Goal: Information Seeking & Learning: Check status

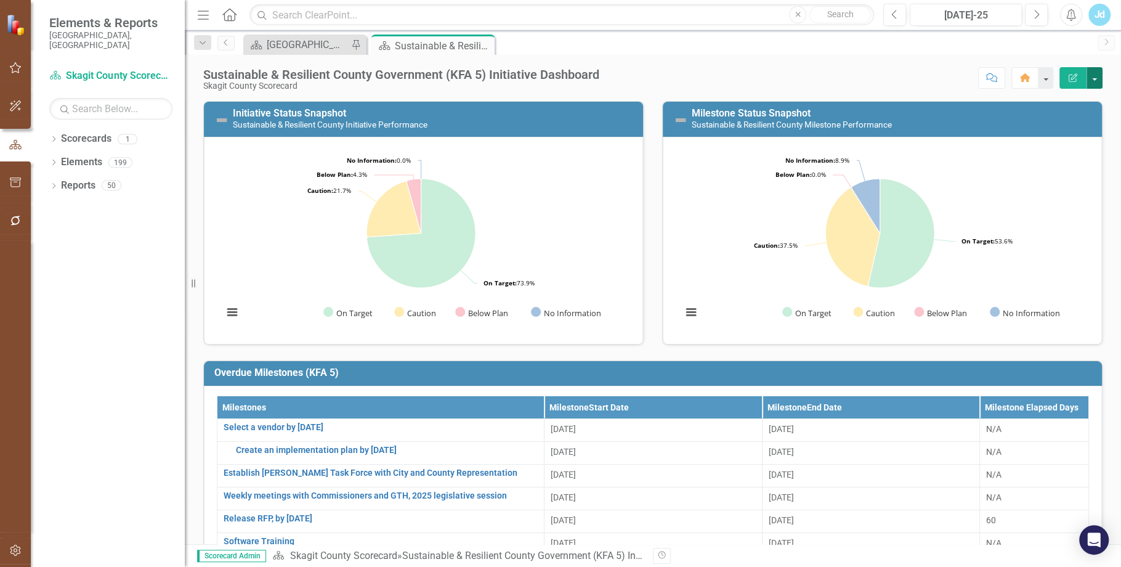
click at [1096, 84] on button "button" at bounding box center [1095, 78] width 16 height 22
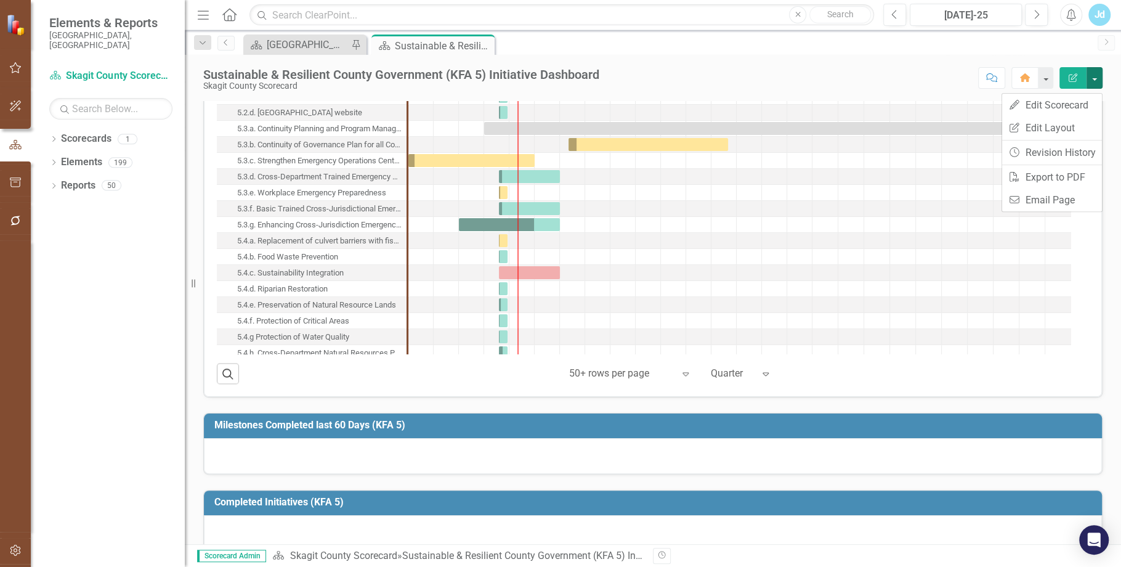
scroll to position [1320, 0]
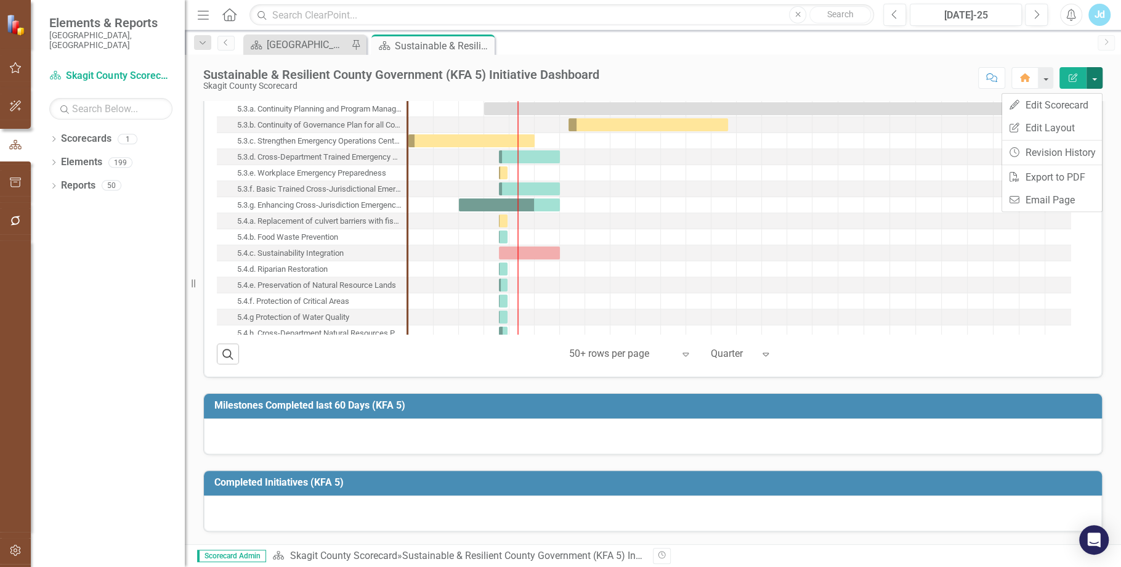
click at [470, 401] on h3 "Milestones Completed last 60 Days (KFA 5)" at bounding box center [654, 405] width 881 height 11
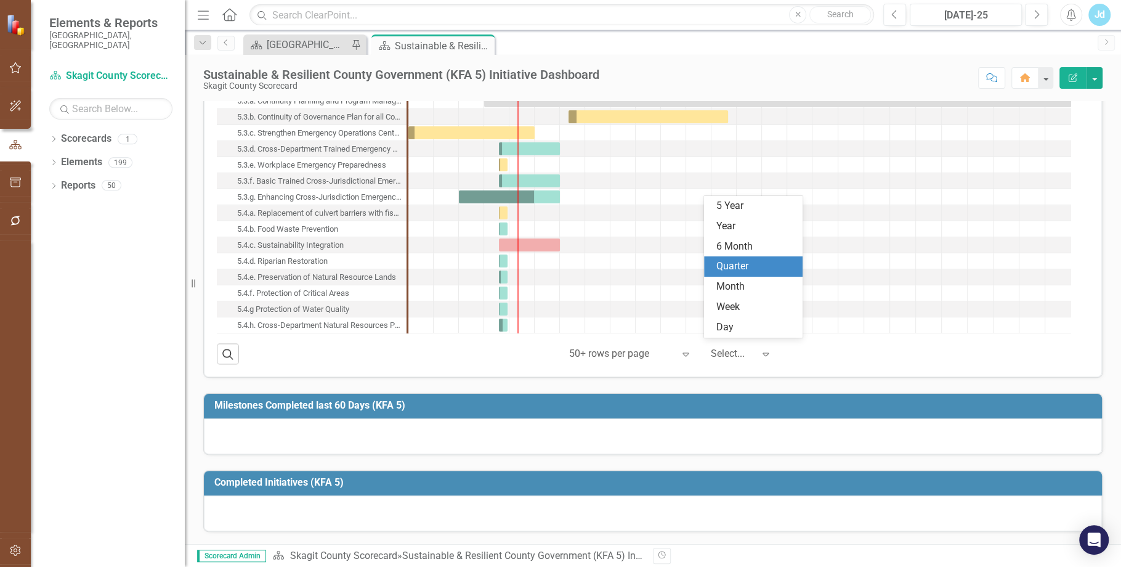
click at [760, 352] on icon "Expand" at bounding box center [766, 354] width 12 height 10
click at [741, 225] on div "Year" at bounding box center [755, 226] width 79 height 14
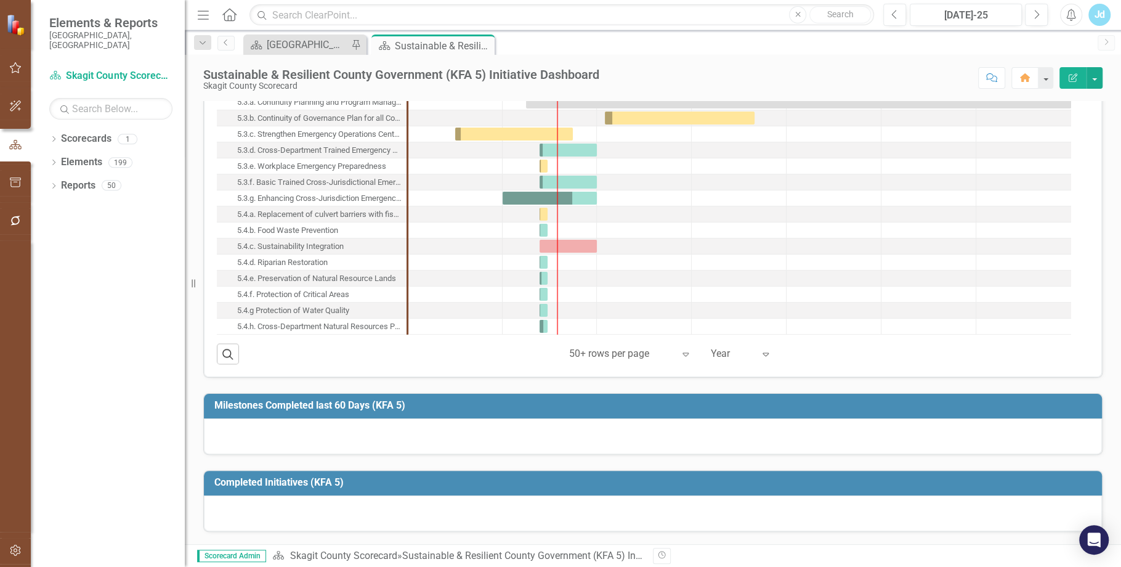
scroll to position [0, 0]
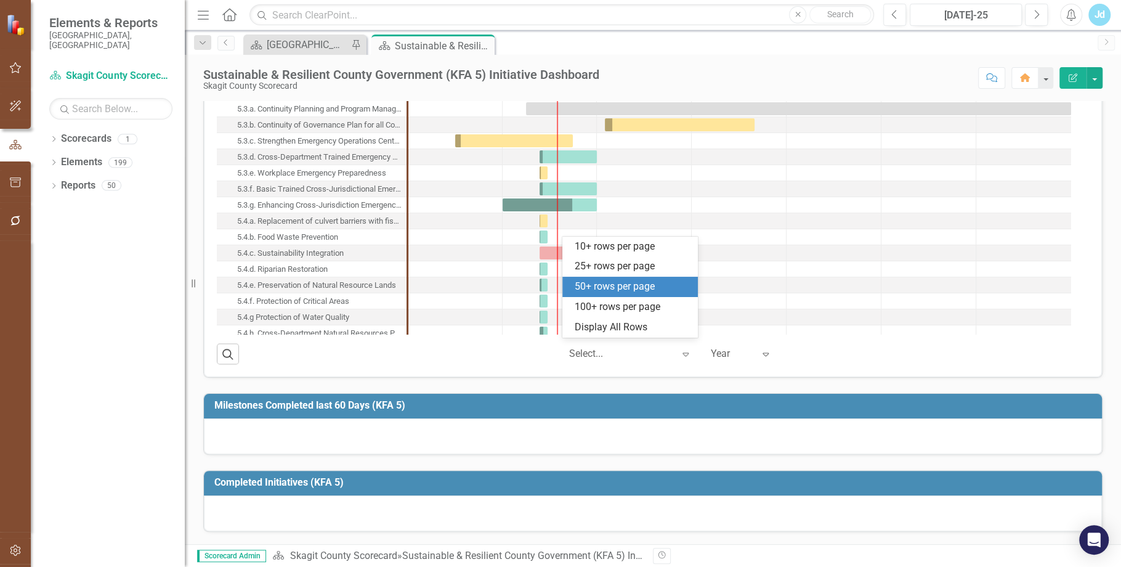
click at [684, 349] on icon "Expand" at bounding box center [685, 354] width 12 height 10
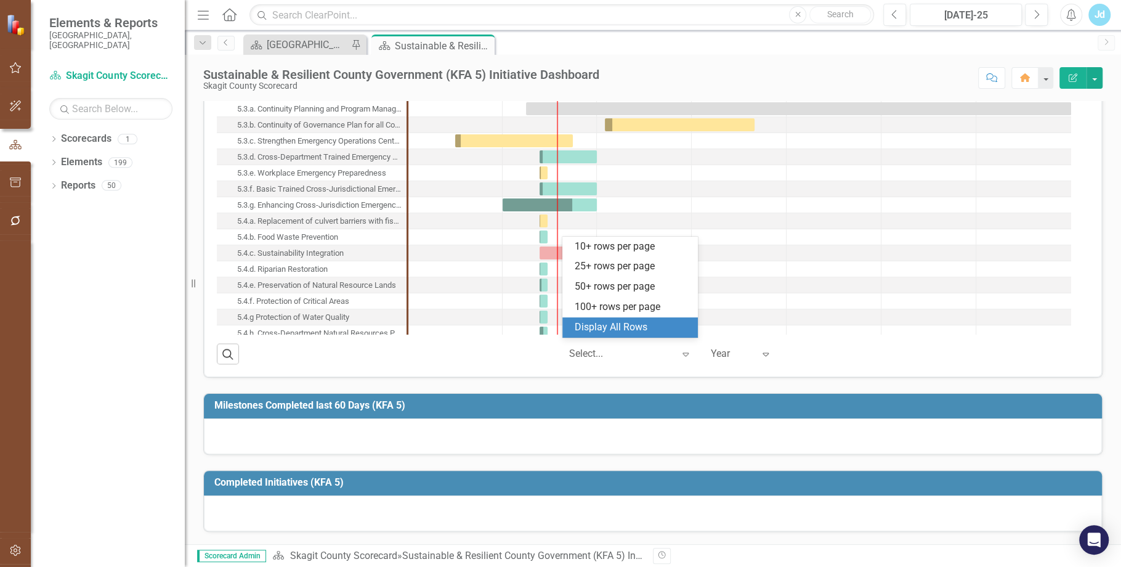
click at [646, 325] on div "Display All Rows" at bounding box center [633, 327] width 116 height 14
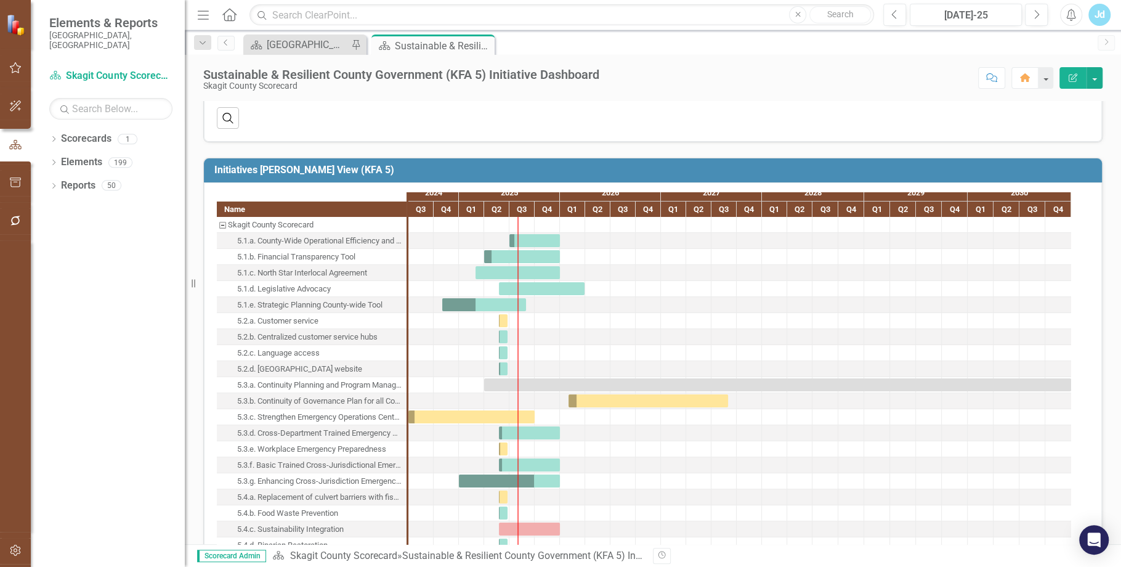
scroll to position [1003, 0]
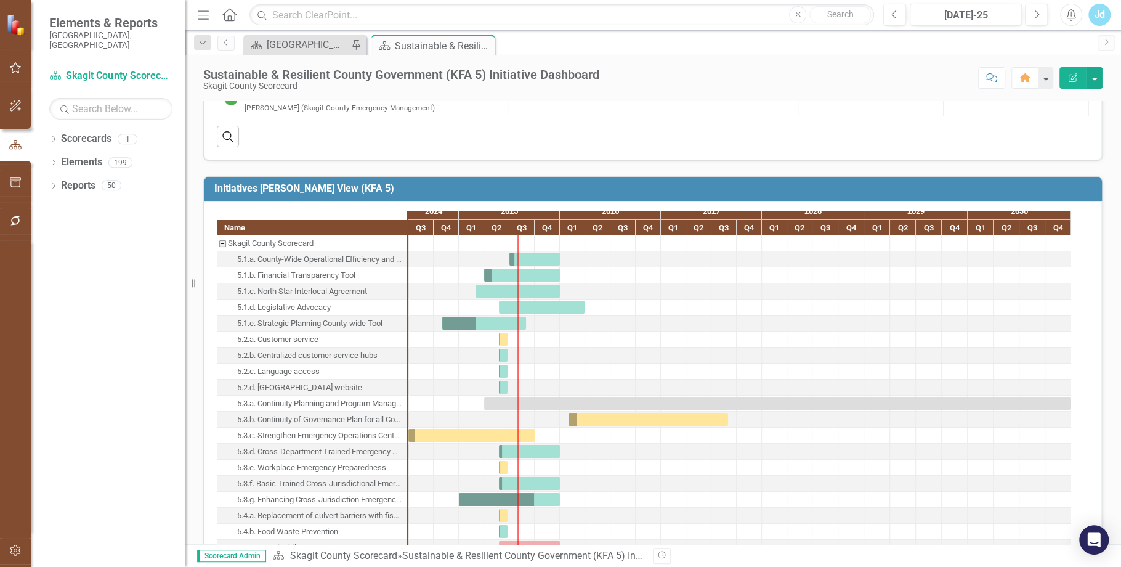
click at [336, 439] on div "5.3.c. Strengthen Emergency Operations Center Readiness and Capabilities" at bounding box center [320, 436] width 166 height 16
click at [274, 442] on div "5.3.c. Strengthen Emergency Operations Center Readiness and Capabilities" at bounding box center [320, 436] width 166 height 16
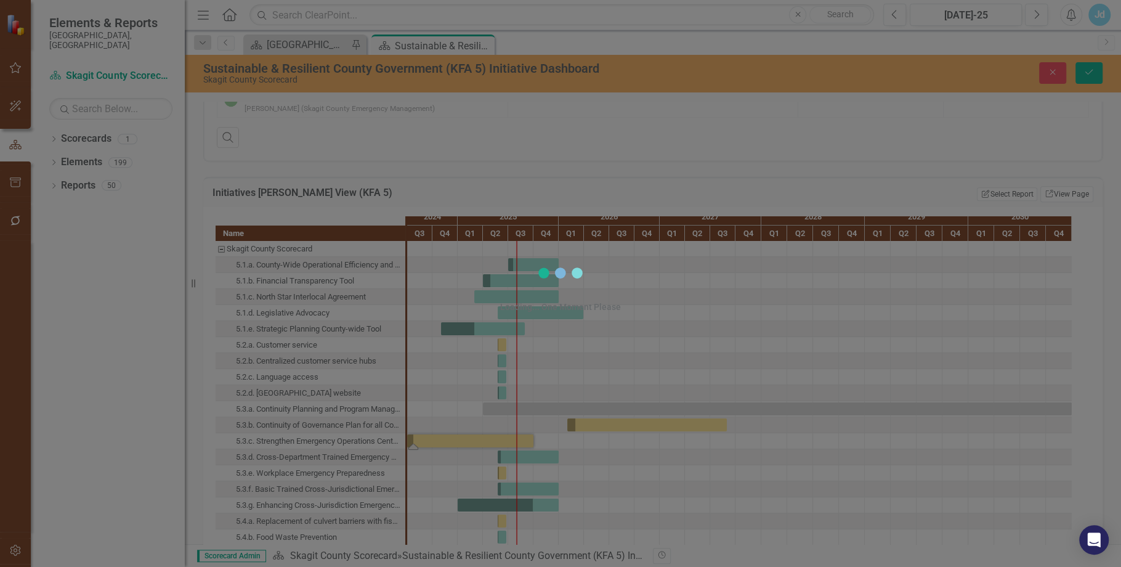
scroll to position [7, 0]
click at [243, 442] on div "Loading... One Moment Please" at bounding box center [560, 283] width 1121 height 567
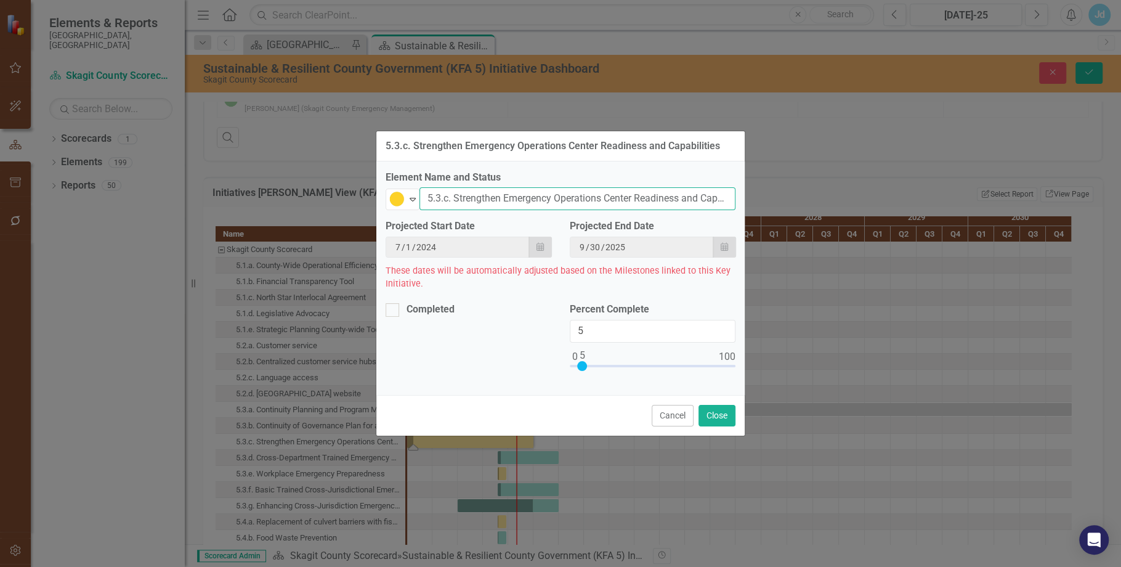
click at [647, 201] on input "5.3.c. Strengthen Emergency Operations Center Readiness and Capabilities" at bounding box center [577, 198] width 316 height 23
click at [718, 199] on input "5.3.c. Strengthen Emergency Operations Center Readiness and Capabilities" at bounding box center [577, 198] width 316 height 23
click at [713, 426] on button "Close" at bounding box center [717, 416] width 37 height 22
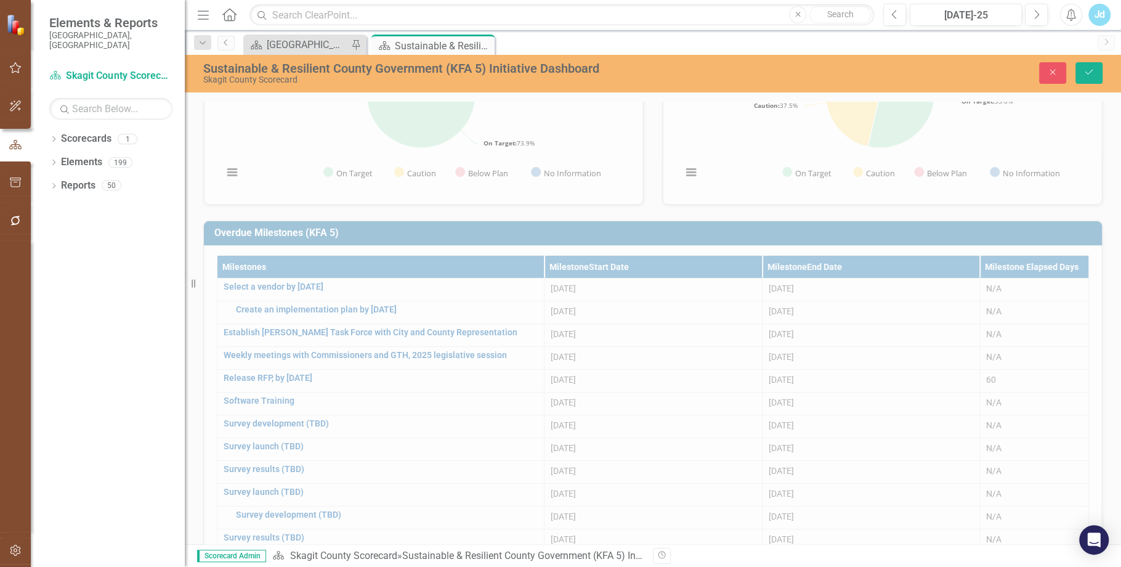
scroll to position [0, 0]
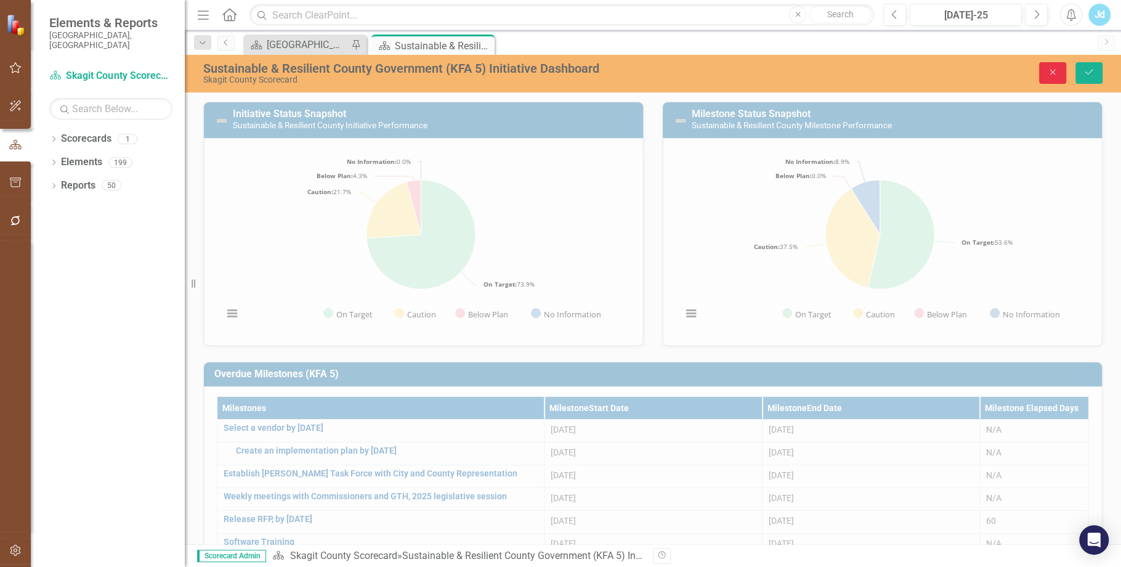
click at [1047, 76] on icon "Close" at bounding box center [1052, 72] width 11 height 9
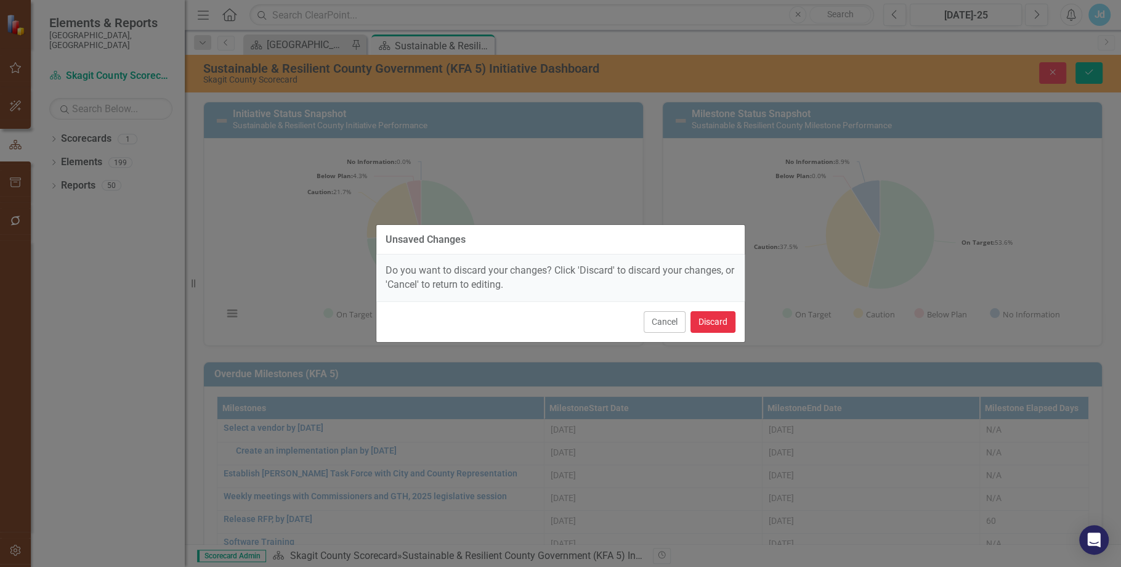
click at [702, 325] on button "Discard" at bounding box center [713, 322] width 45 height 22
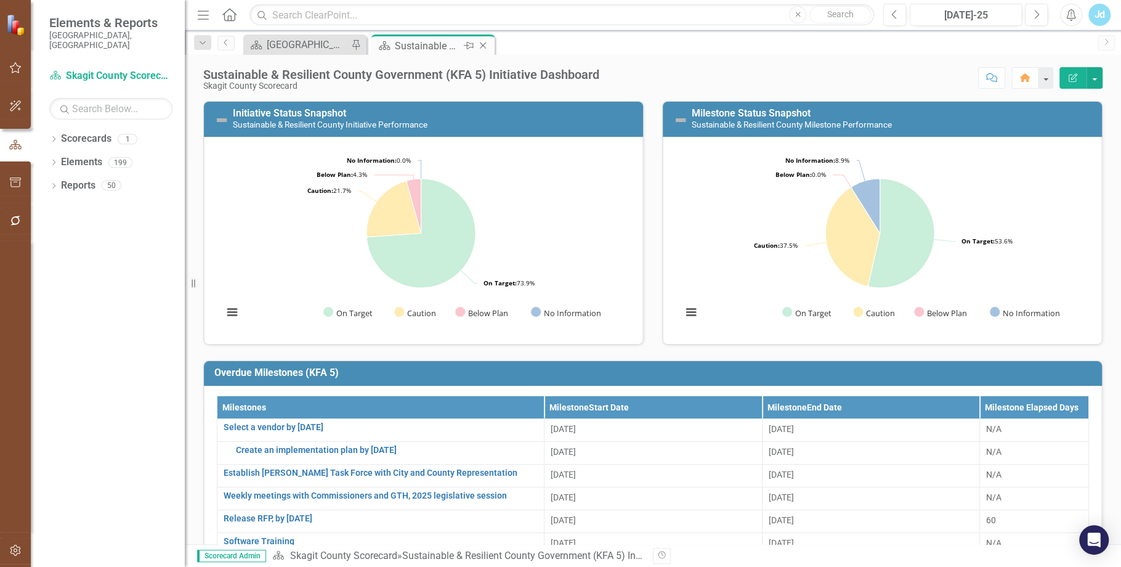
click at [413, 49] on div "Sustainable & Resilient County Government (KFA 5) Initiative Dashboard" at bounding box center [428, 45] width 66 height 15
click at [314, 39] on div "[GEOGRAPHIC_DATA] Page" at bounding box center [307, 44] width 81 height 15
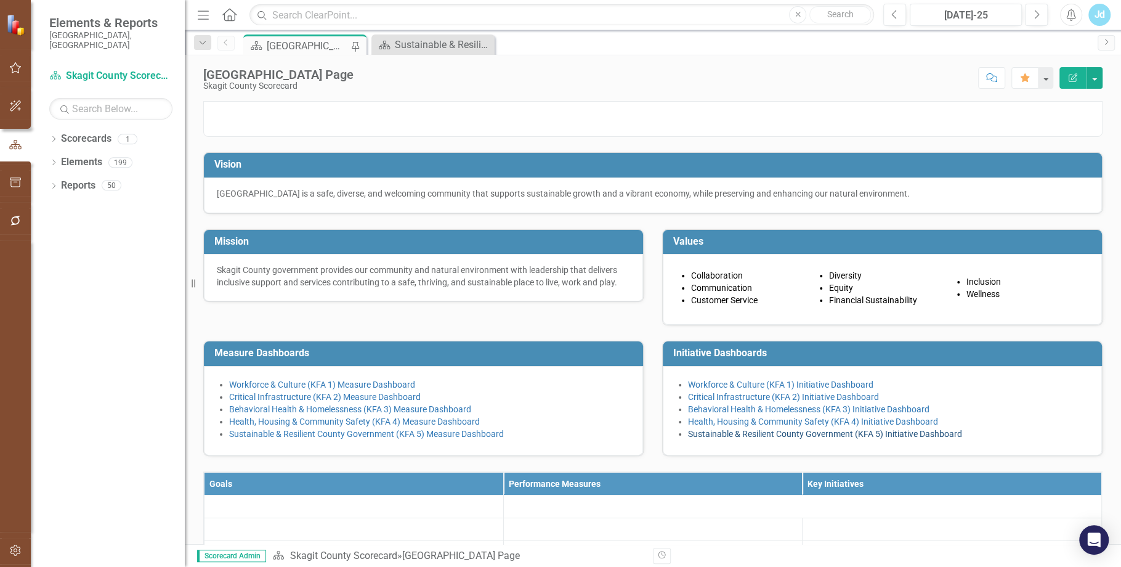
click at [739, 439] on link "Sustainable & Resilient County Government (KFA 5) Initiative Dashboard" at bounding box center [825, 434] width 274 height 10
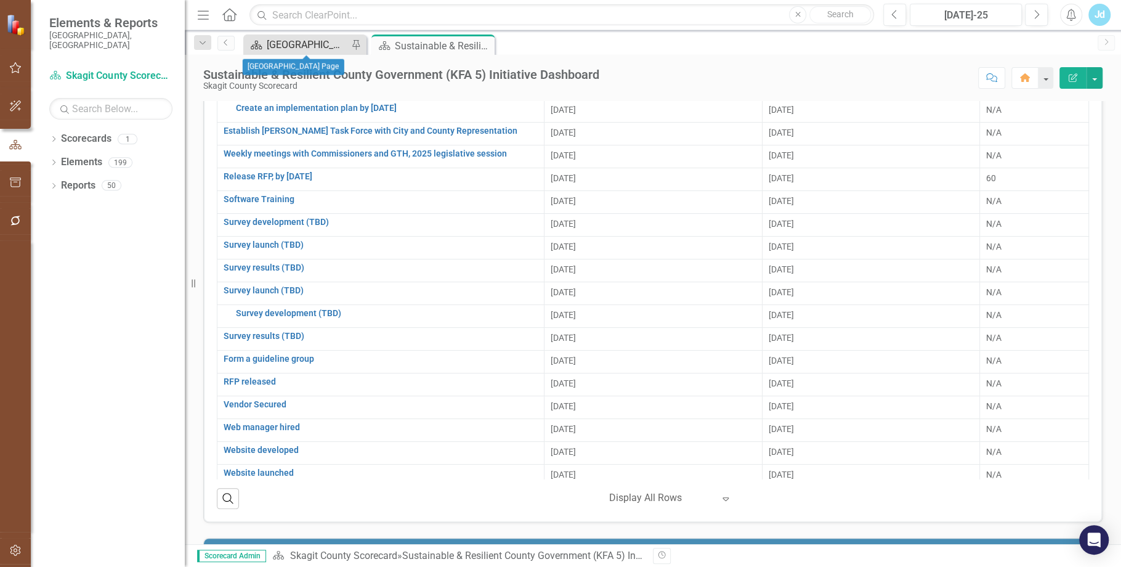
click at [302, 45] on div "[GEOGRAPHIC_DATA] Page" at bounding box center [307, 44] width 81 height 15
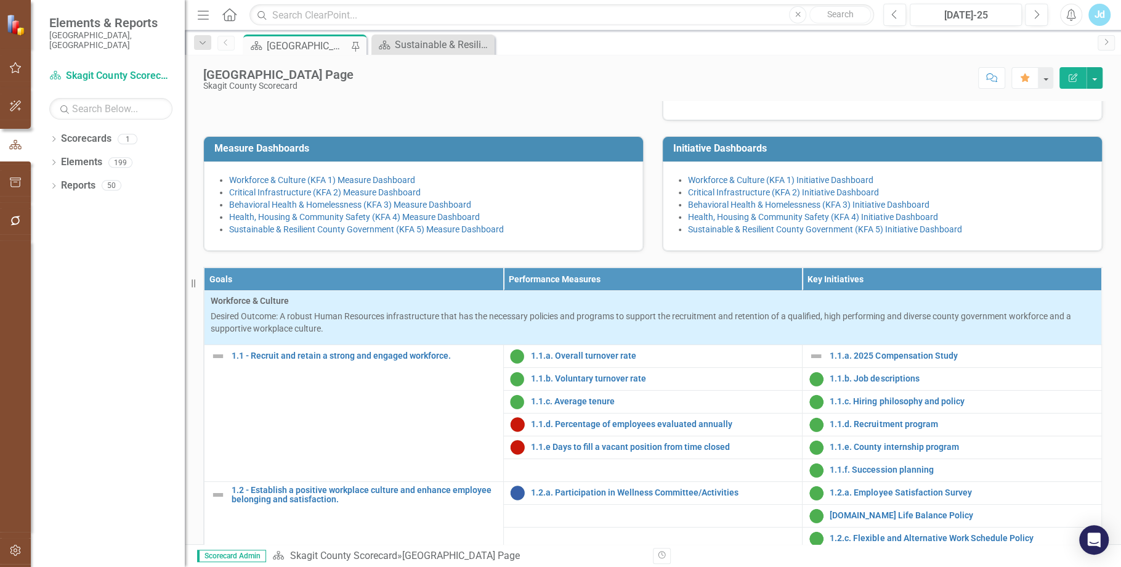
scroll to position [205, 0]
click at [328, 233] on link "Sustainable & Resilient County Government (KFA 5) Measure Dashboard" at bounding box center [366, 229] width 275 height 10
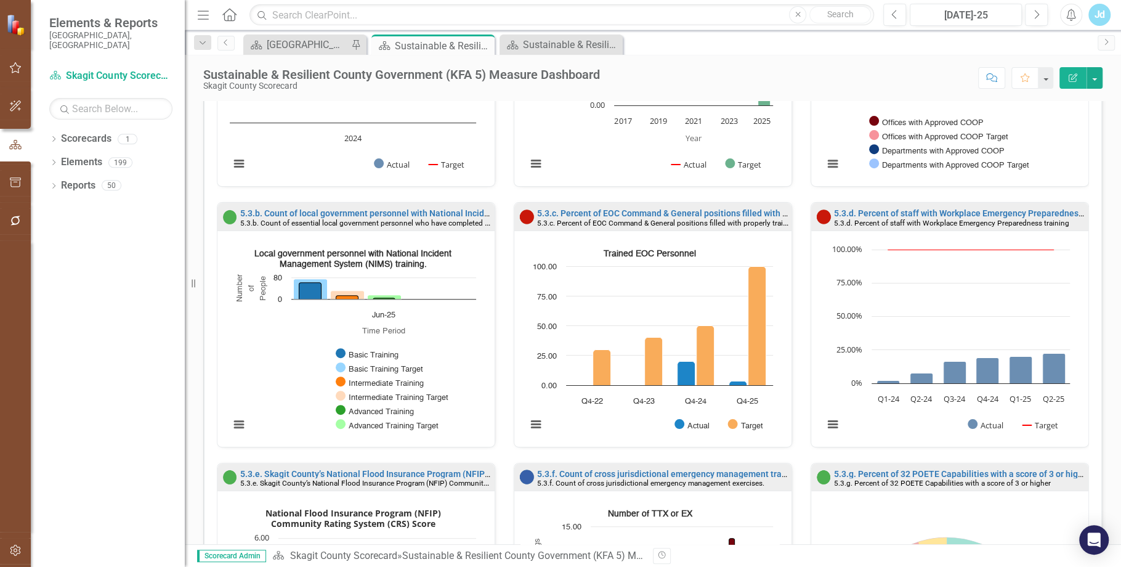
scroll to position [865, 0]
